Goal: Task Accomplishment & Management: Complete application form

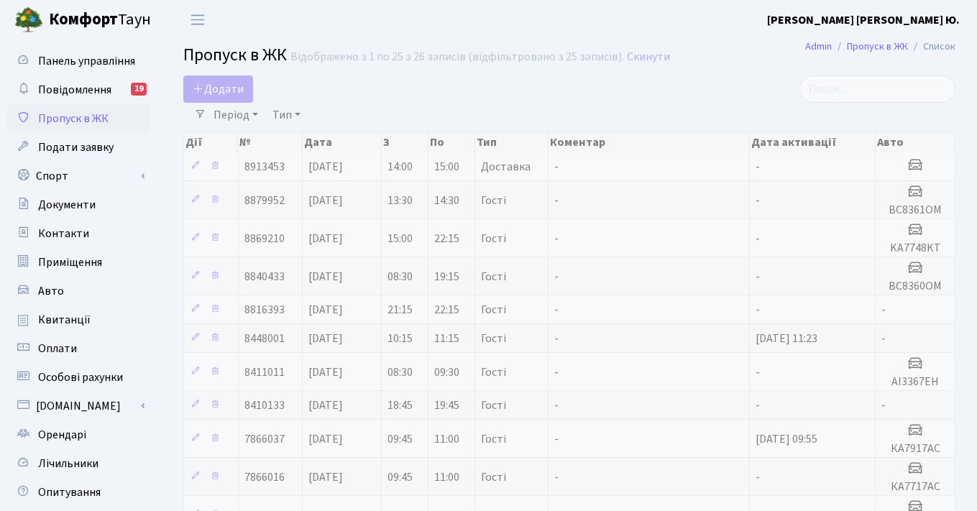
select select "25"
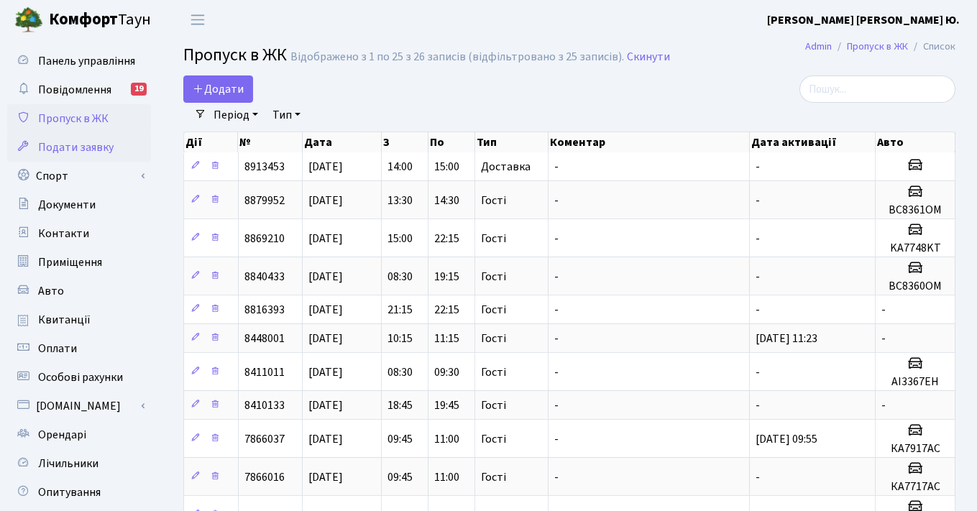
click at [74, 149] on span "Подати заявку" at bounding box center [75, 147] width 75 height 16
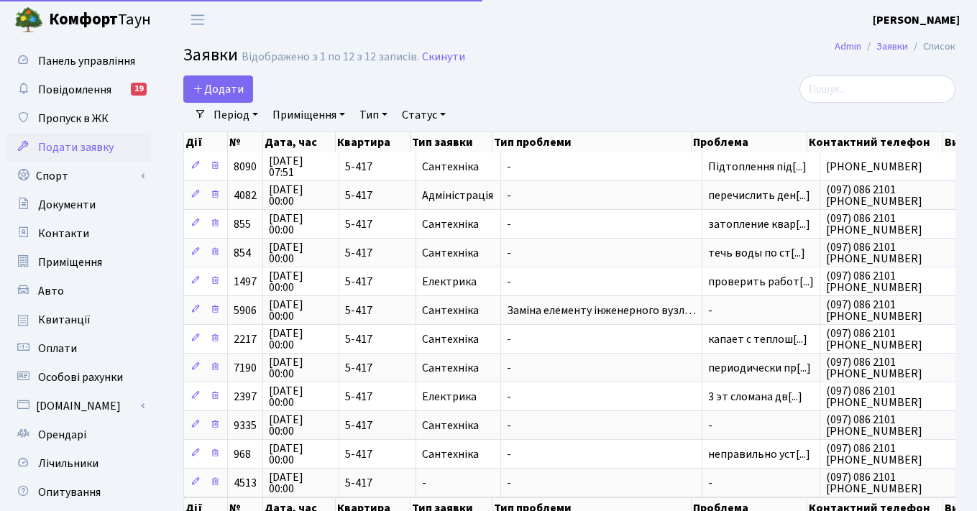
select select "25"
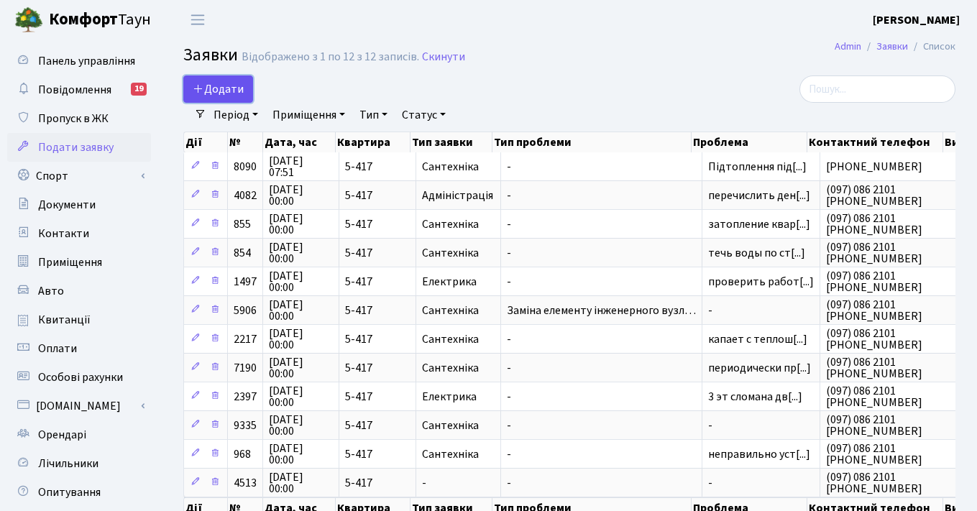
click at [217, 88] on span "Додати" at bounding box center [218, 89] width 51 height 16
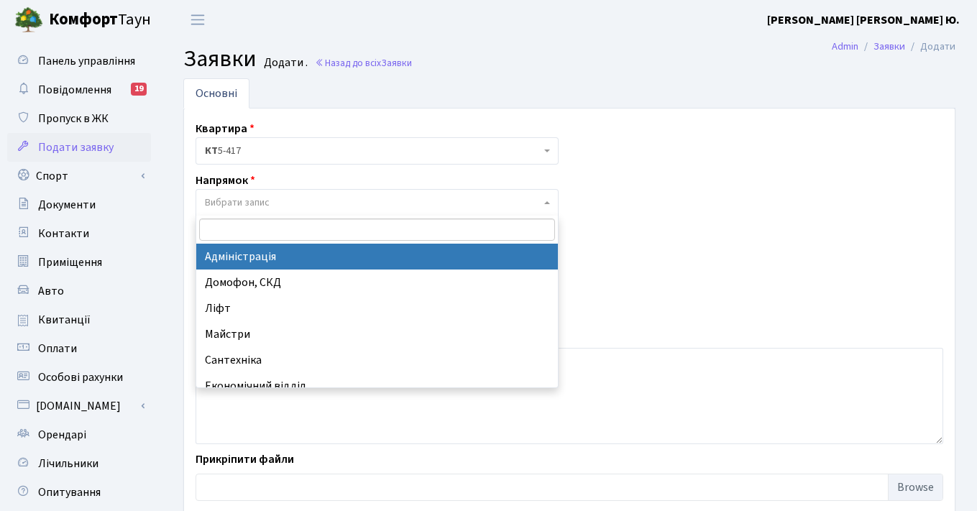
click at [550, 204] on span "Вибрати запис" at bounding box center [376, 202] width 363 height 27
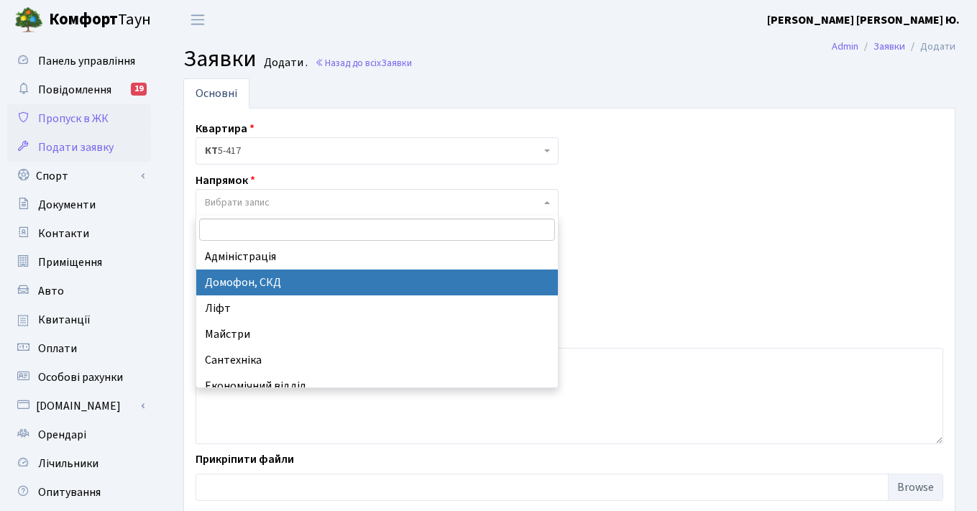
click at [58, 116] on span "Пропуск в ЖК" at bounding box center [73, 119] width 70 height 16
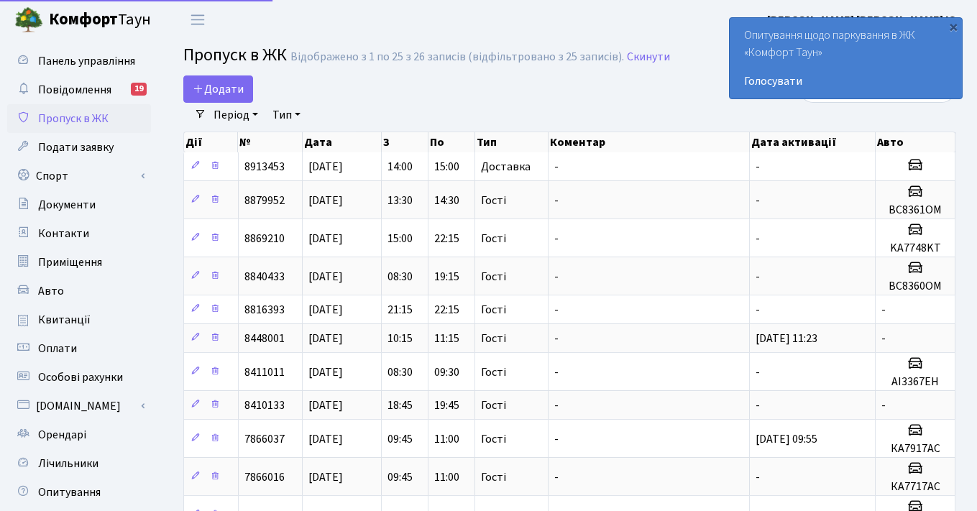
select select "25"
click at [214, 84] on span "Додати" at bounding box center [218, 89] width 51 height 16
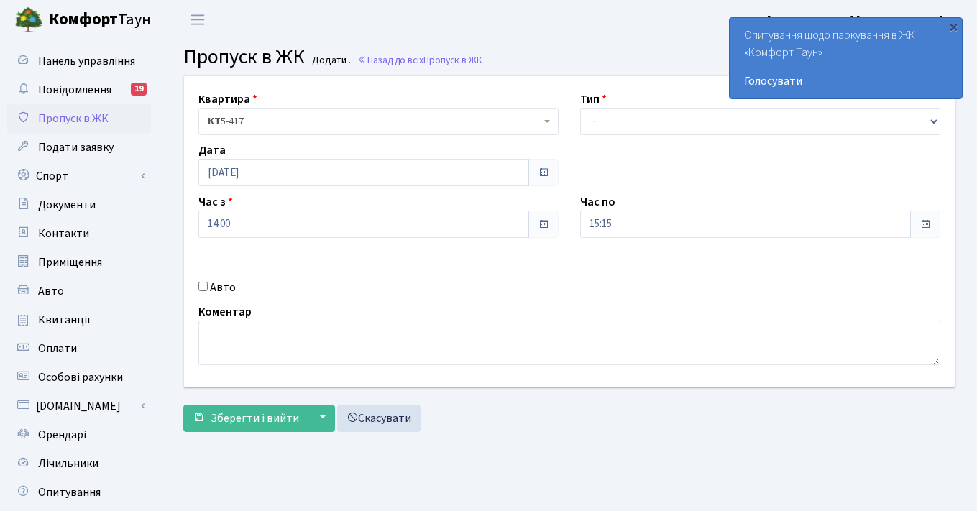
click at [204, 287] on input "Авто" at bounding box center [202, 286] width 9 height 9
checkbox input "true"
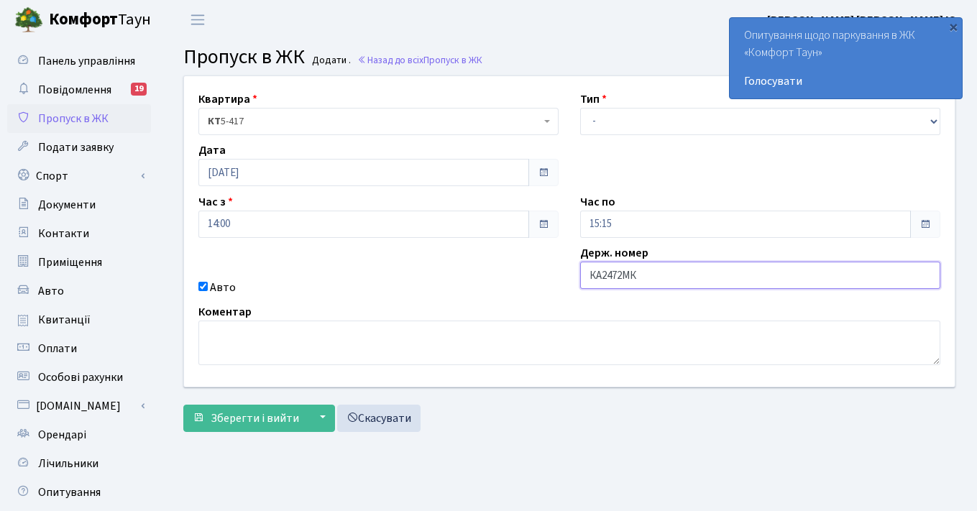
type input "КА2472МК"
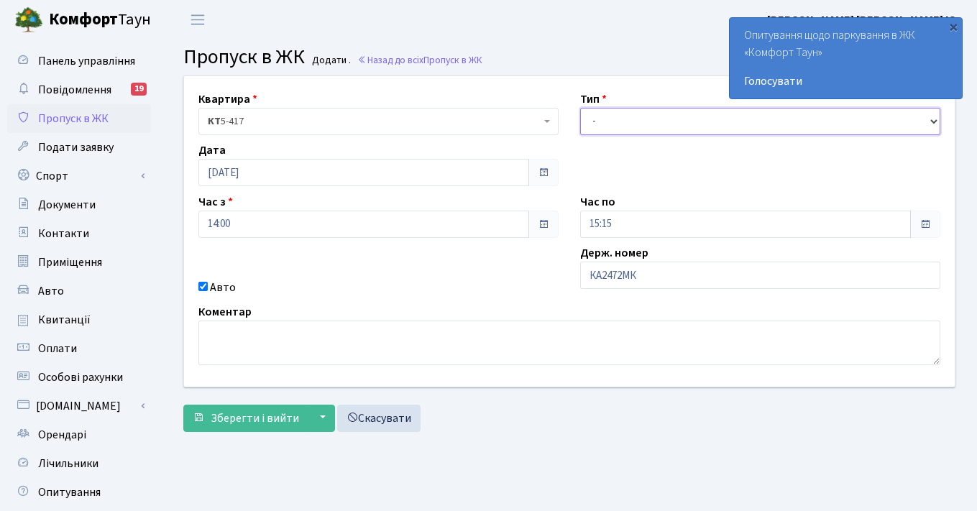
click at [647, 121] on select "- Доставка Таксі Гості Сервіс" at bounding box center [760, 121] width 360 height 27
select select "1"
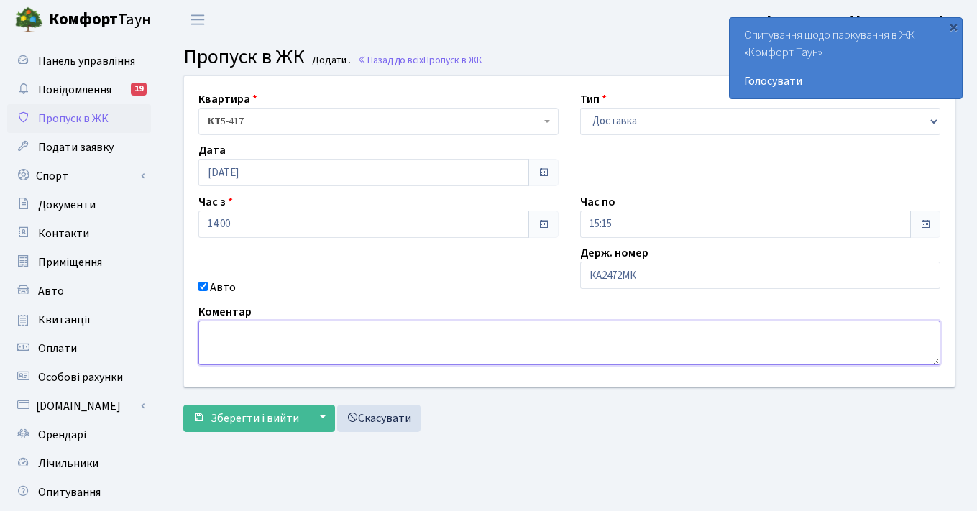
click at [351, 348] on textarea at bounding box center [569, 342] width 742 height 45
type textarea "ю"
type textarea "х"
type textarea "J"
type textarea "h"
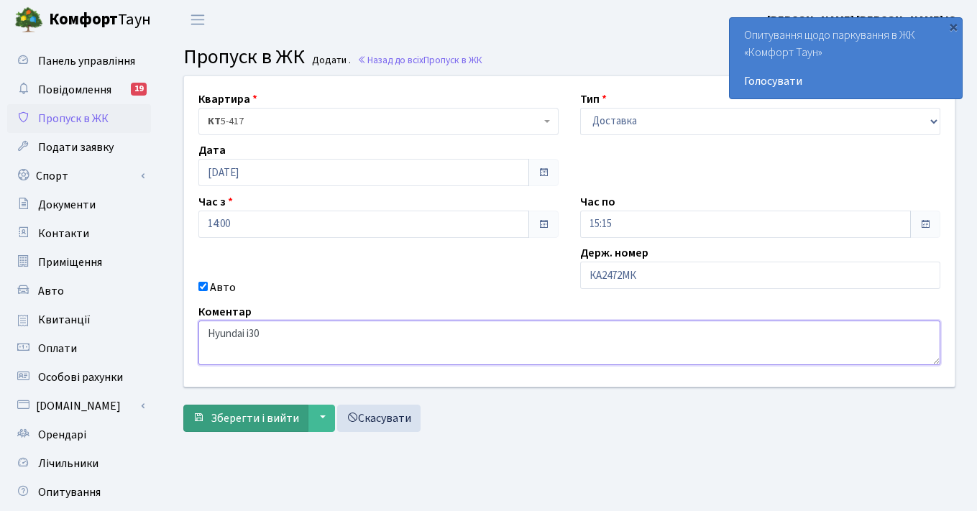
type textarea "Hyundai i30"
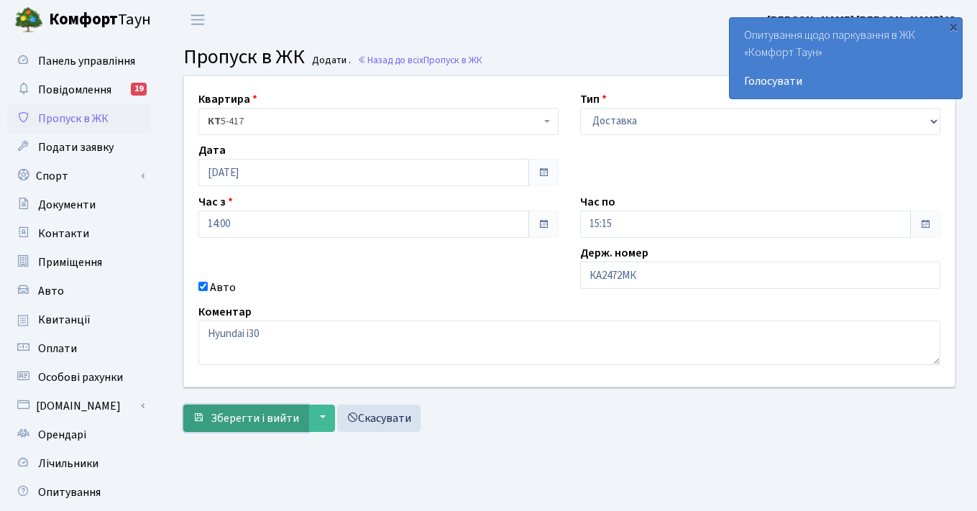
click at [272, 417] on span "Зберегти і вийти" at bounding box center [255, 418] width 88 height 16
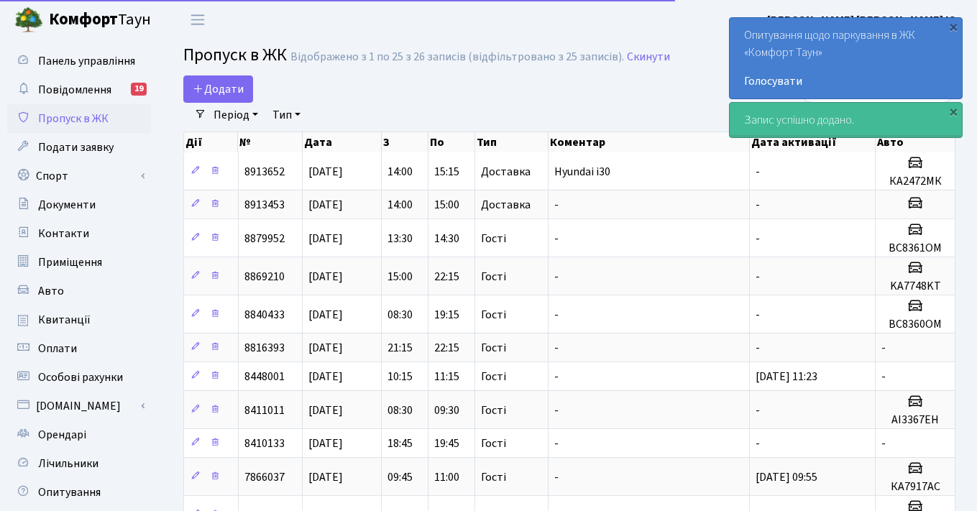
select select "25"
